Goal: Task Accomplishment & Management: Manage account settings

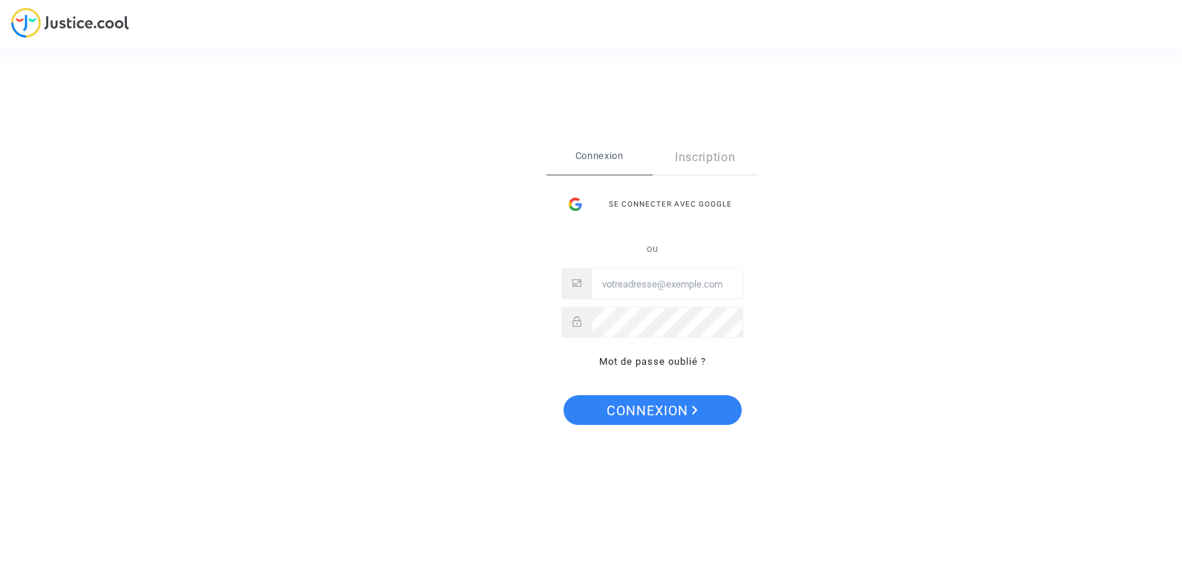
click at [646, 287] on input "Email" at bounding box center [667, 285] width 151 height 30
type input "[EMAIL_ADDRESS][DOMAIN_NAME]"
click at [564, 395] on button "Connexion" at bounding box center [653, 410] width 178 height 30
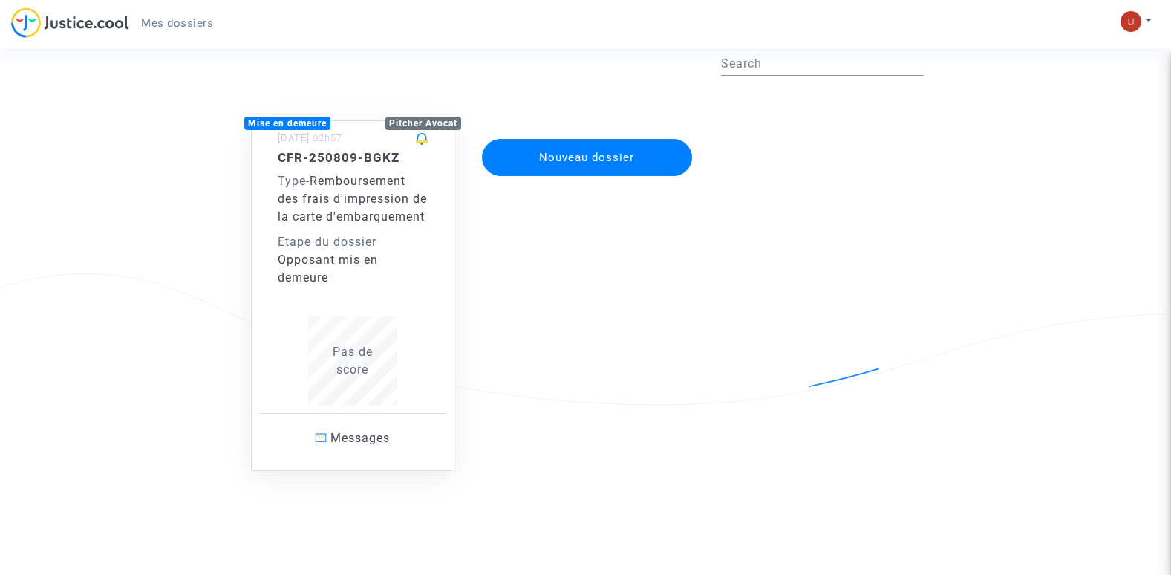
scroll to position [90, 0]
click at [385, 436] on span "Messages" at bounding box center [359, 438] width 59 height 14
